Goal: Task Accomplishment & Management: Use online tool/utility

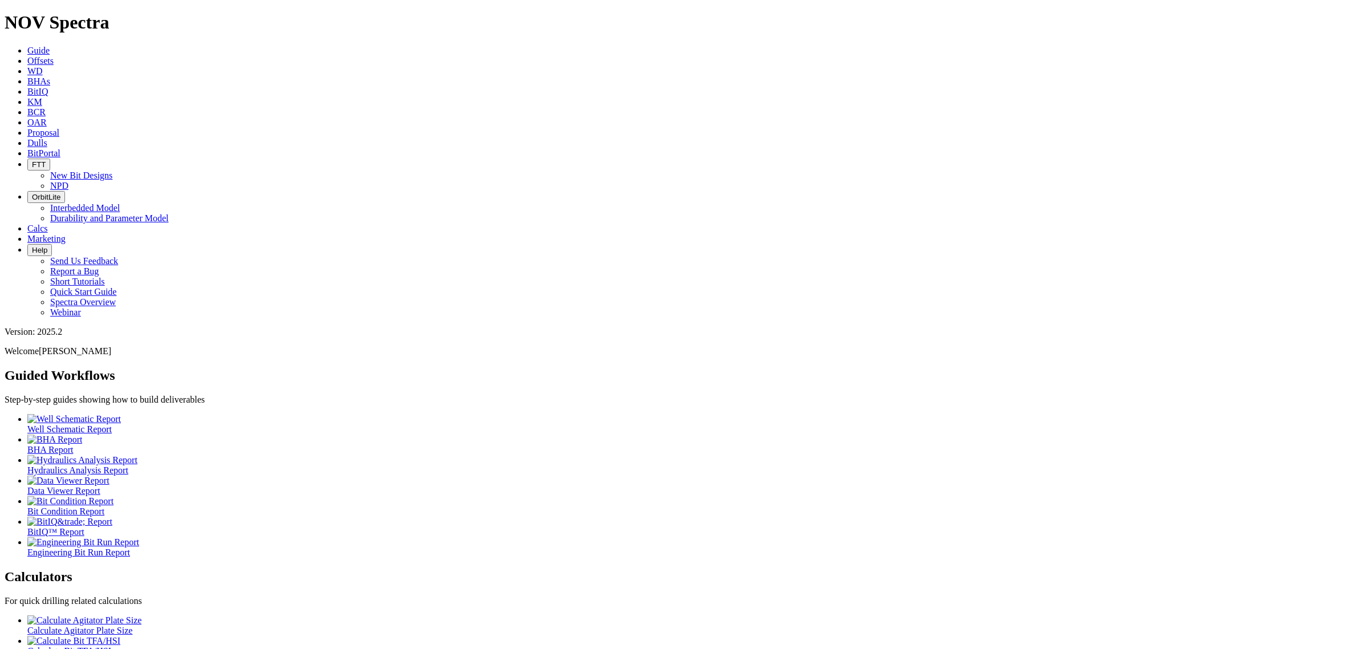
click at [50, 76] on span "BHAs" at bounding box center [38, 81] width 23 height 10
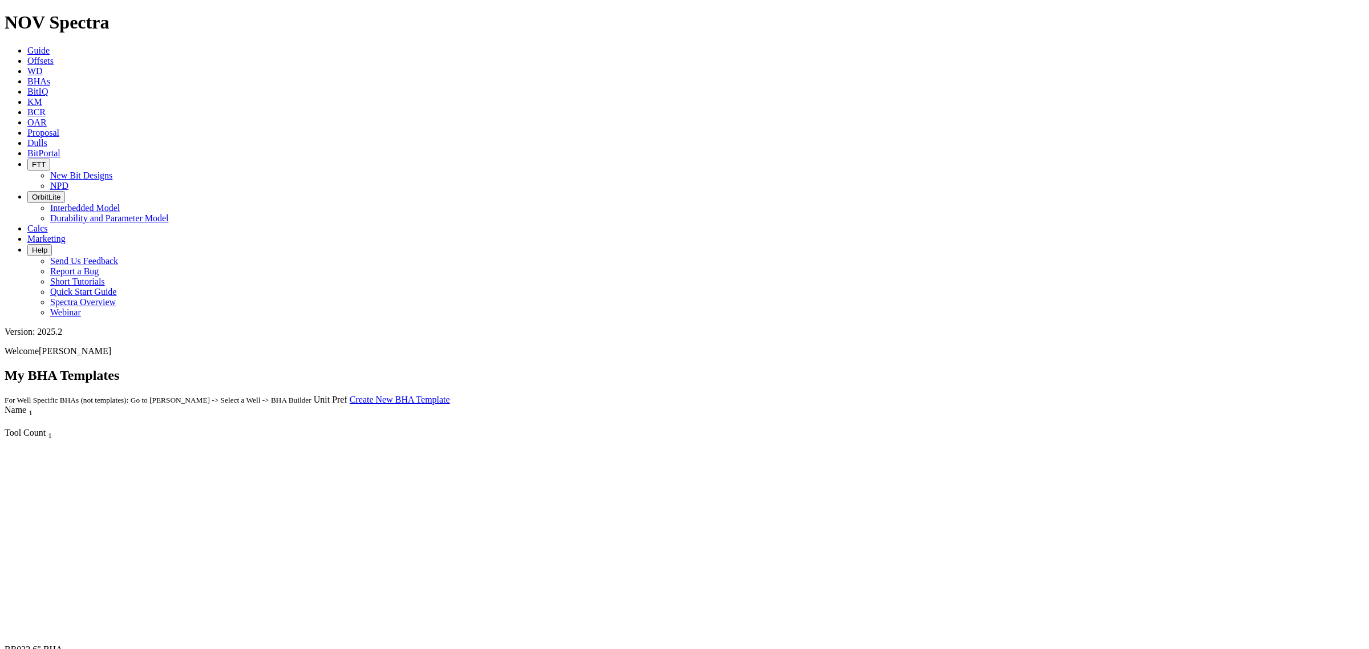
scroll to position [984, 0]
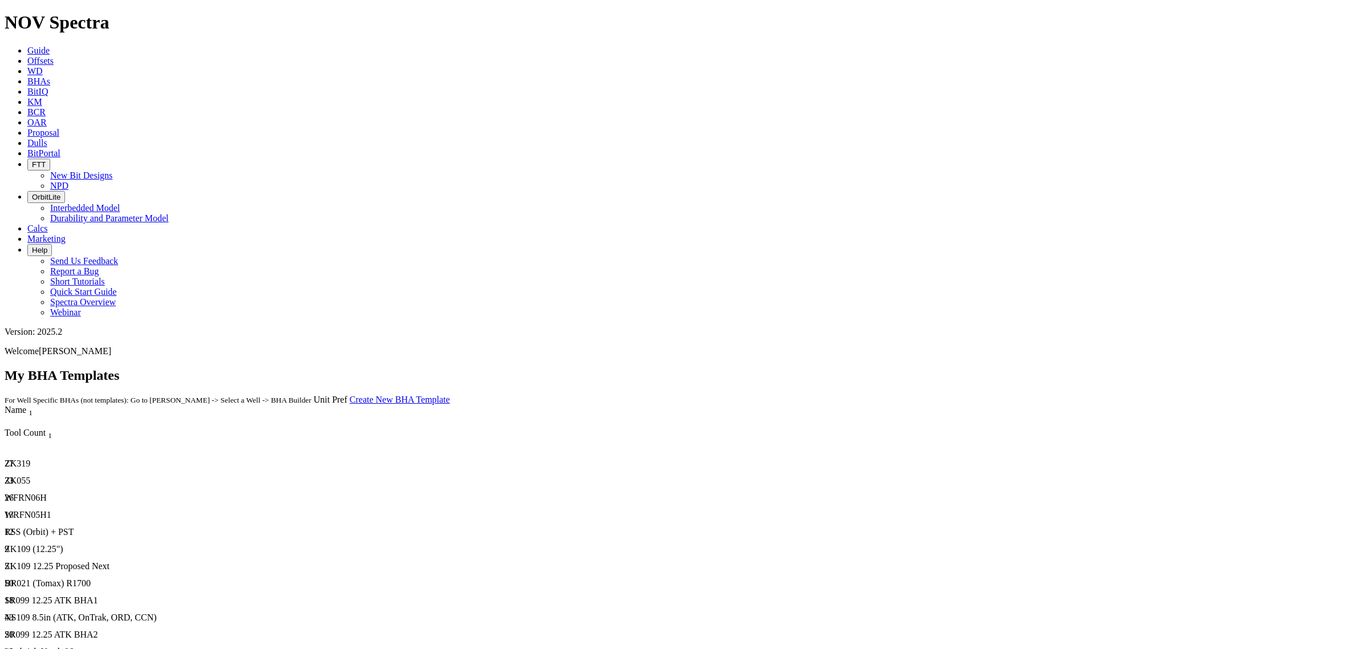
click at [211, 595] on div "SR099 12.25 ATK BHA1" at bounding box center [340, 600] width 670 height 10
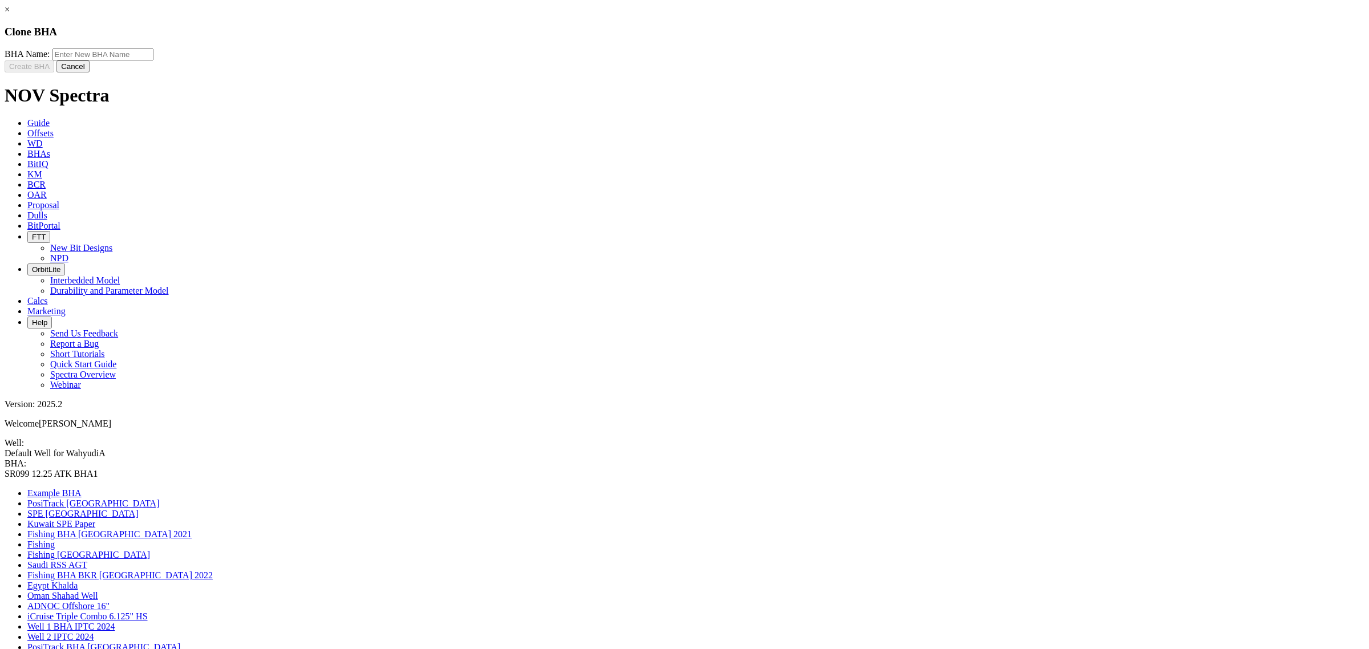
click at [153, 60] on input "text" at bounding box center [102, 54] width 101 height 12
type input "SR099 Proposed Next Well"
click at [54, 72] on button "Create BHA" at bounding box center [30, 66] width 50 height 12
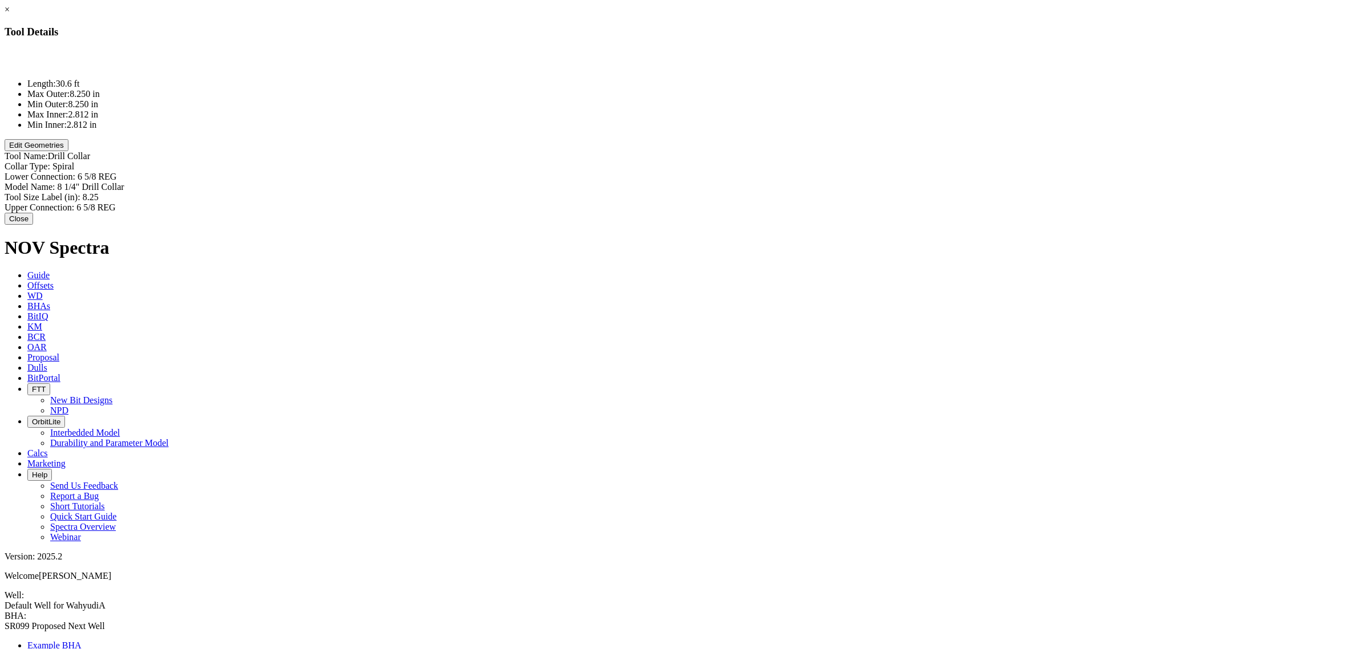
click at [68, 151] on button "Edit Geometries" at bounding box center [37, 145] width 64 height 12
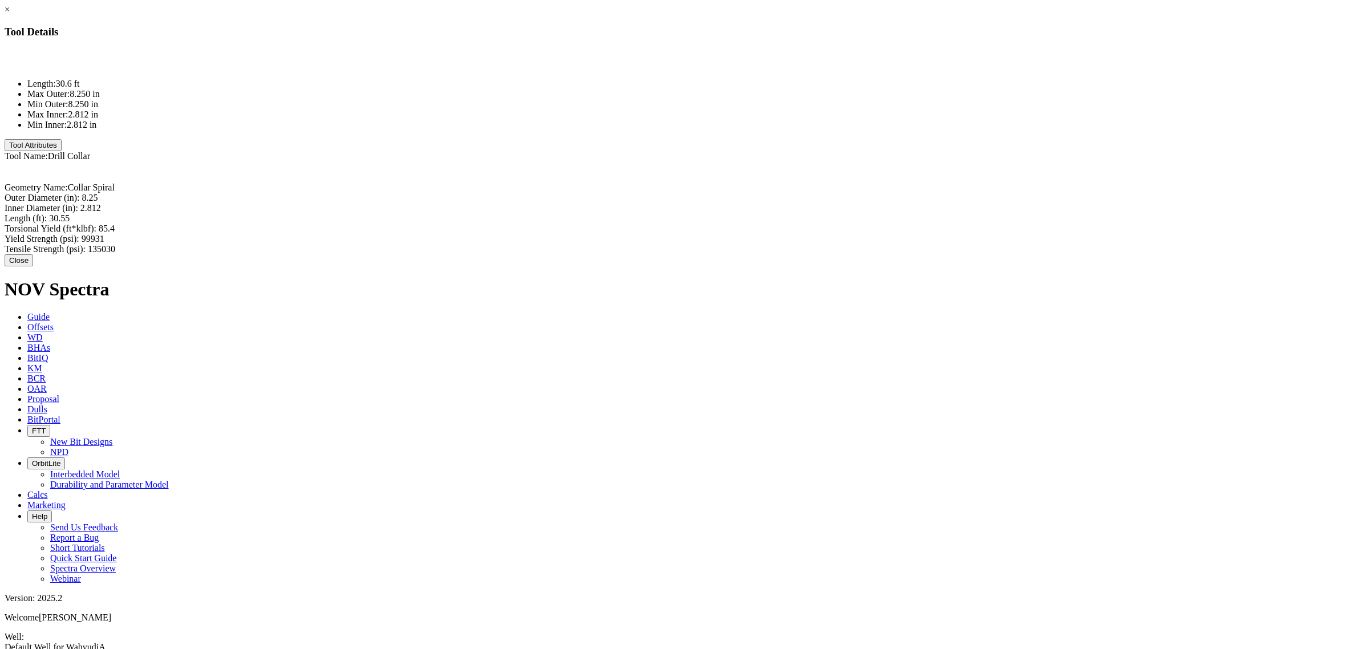
click at [817, 213] on div "Length (ft): 30.55 30.55" at bounding box center [685, 218] width 1360 height 10
click at [150, 213] on input "30.55" at bounding box center [99, 219] width 101 height 12
type input "15"
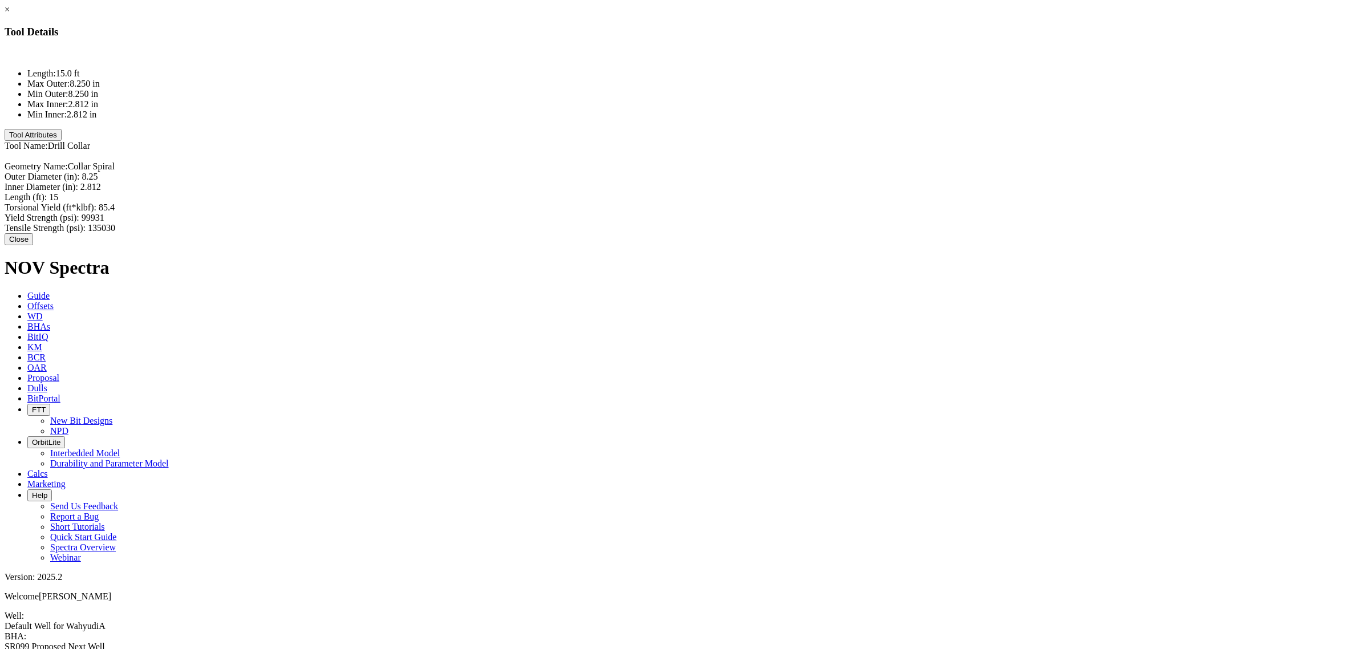
click at [33, 233] on button "Close" at bounding box center [19, 239] width 29 height 12
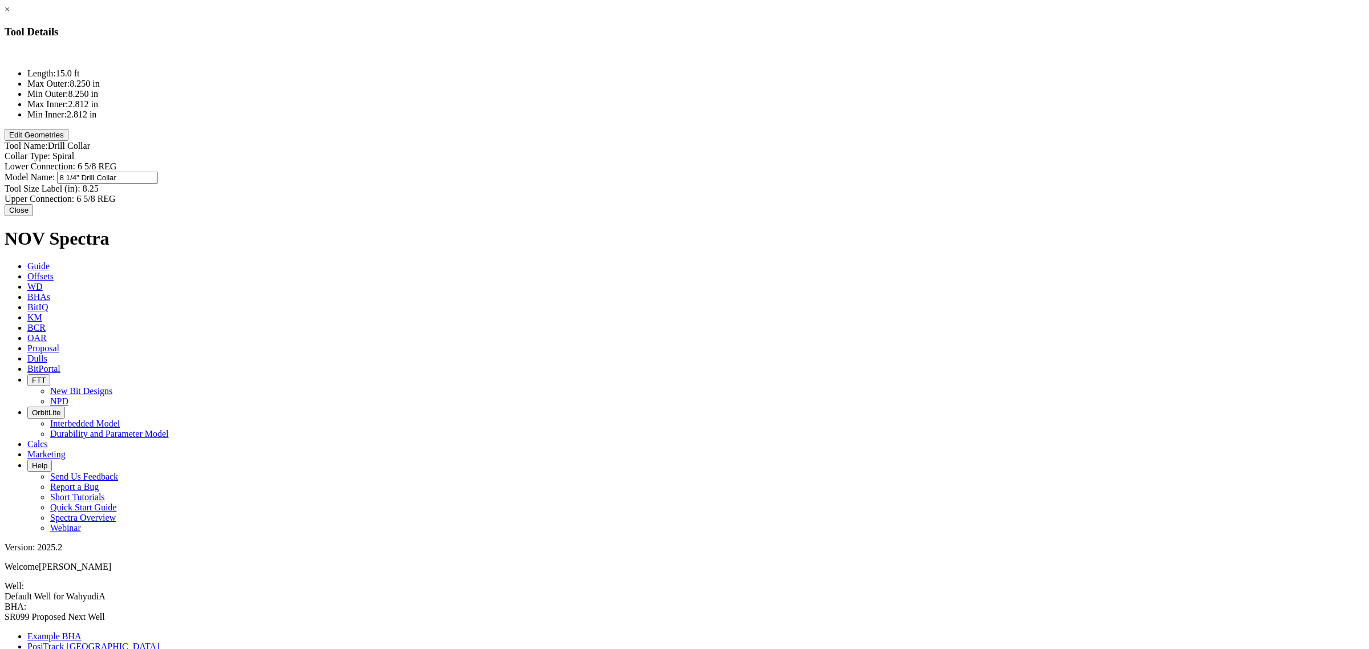
click at [810, 172] on div "Model Name: 8 1/4" Drill Collar 8 1/4" Drill Collar" at bounding box center [685, 178] width 1360 height 12
click at [158, 172] on input "8 1/4" Drill Collar" at bounding box center [107, 178] width 101 height 12
type input "Short 8 1/4" Drill Collar"
click at [33, 204] on button "Close" at bounding box center [19, 210] width 29 height 12
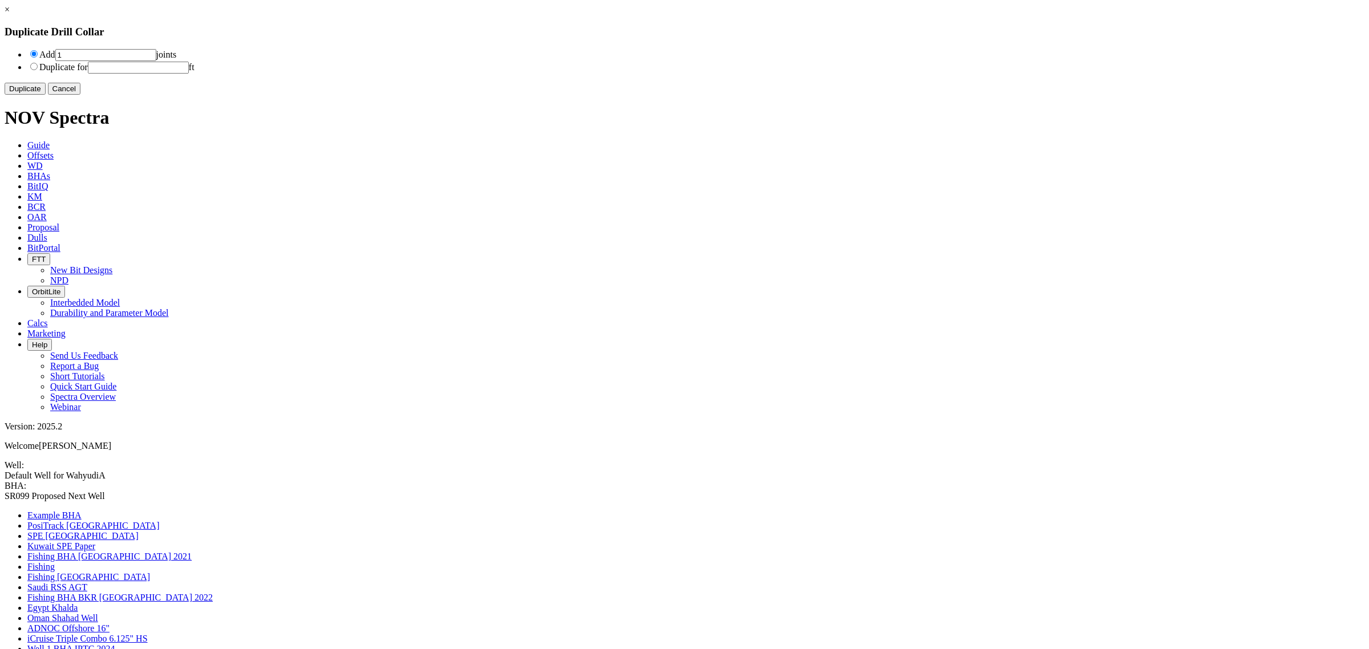
drag, startPoint x: 562, startPoint y: 56, endPoint x: 514, endPoint y: 44, distance: 48.7
click at [514, 48] on div "Add 1 joints Duplicate for ft" at bounding box center [685, 60] width 1360 height 25
type input "2"
type input "1"
click at [46, 95] on button "Duplicate" at bounding box center [25, 89] width 41 height 12
